Goal: Information Seeking & Learning: Learn about a topic

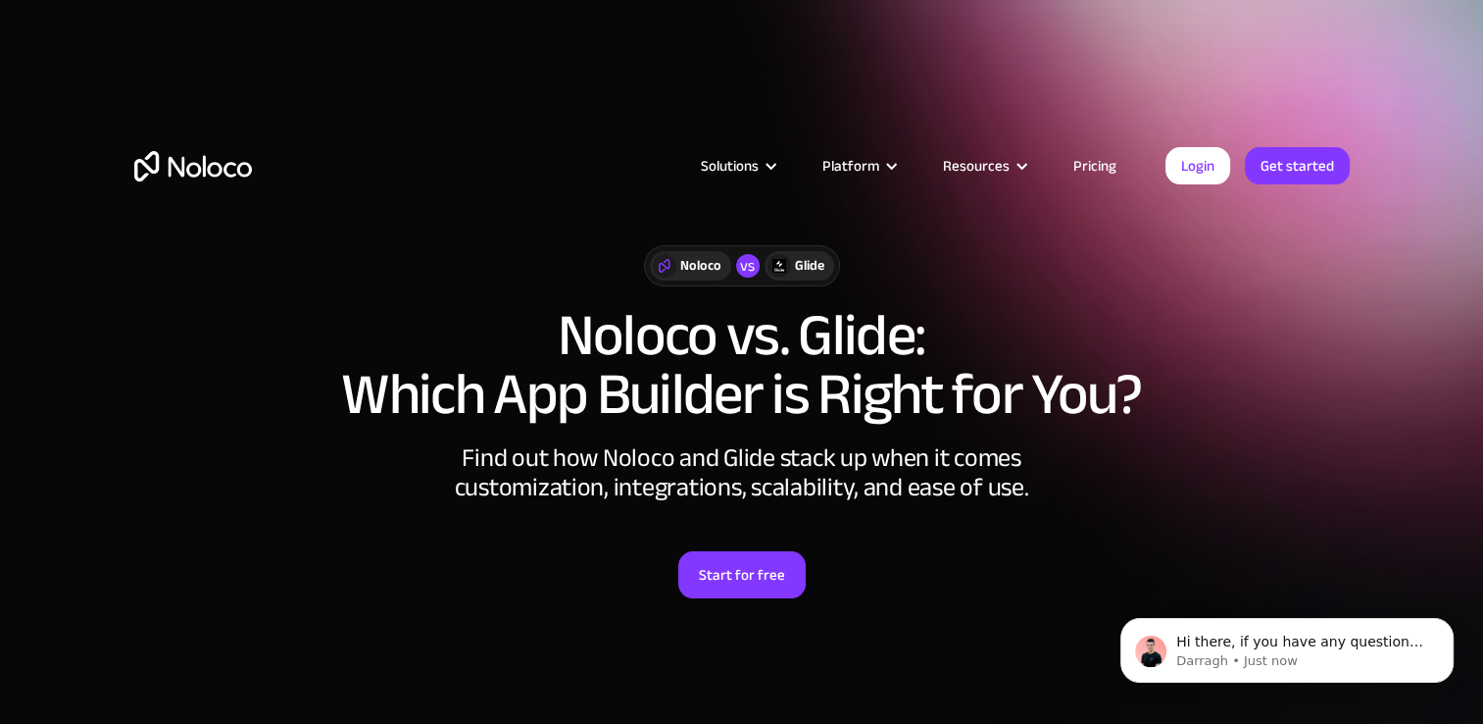
click at [1107, 165] on link "Pricing" at bounding box center [1095, 165] width 92 height 25
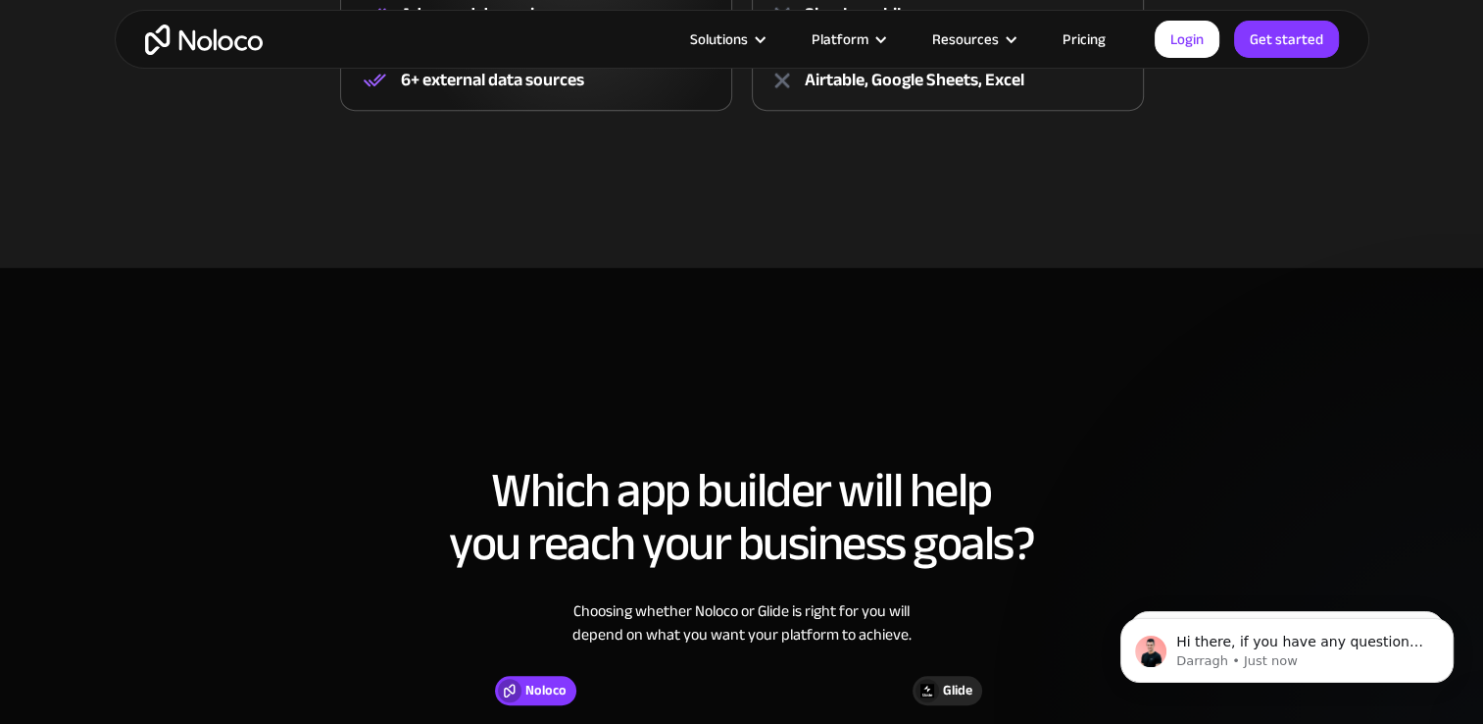
scroll to position [980, 0]
